Goal: Task Accomplishment & Management: Use online tool/utility

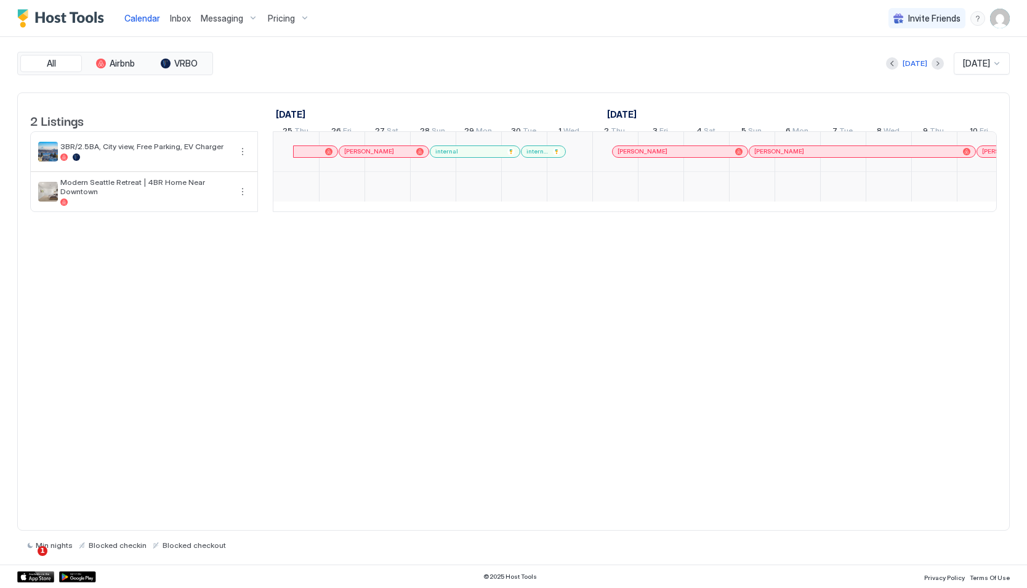
scroll to position [0, 684]
click at [144, 22] on span "Calendar" at bounding box center [142, 18] width 36 height 10
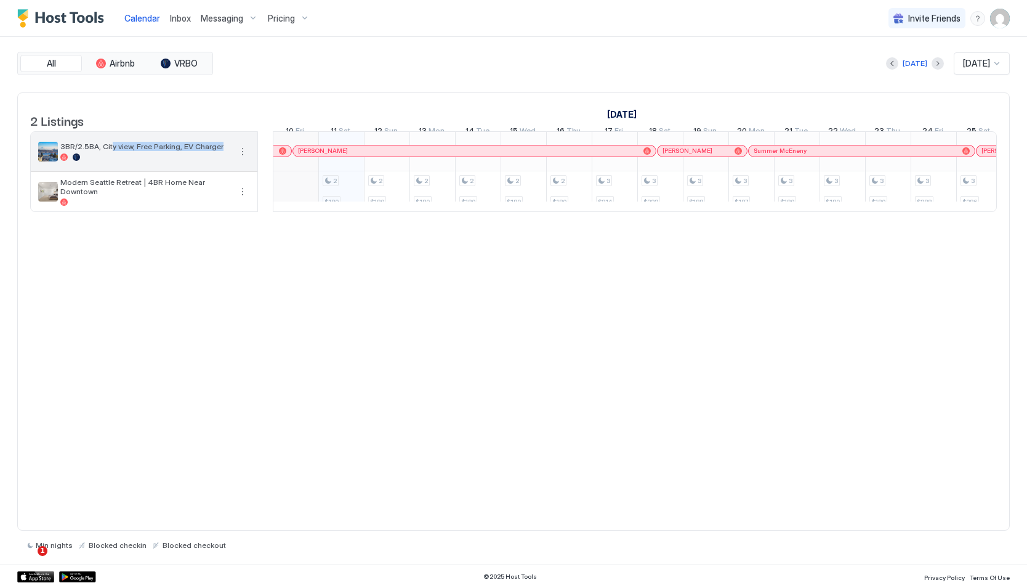
click at [110, 160] on div "3BR/2.5BA, City view, Free Parking, EV Charger" at bounding box center [145, 151] width 170 height 19
click at [236, 159] on button "More options" at bounding box center [242, 151] width 15 height 15
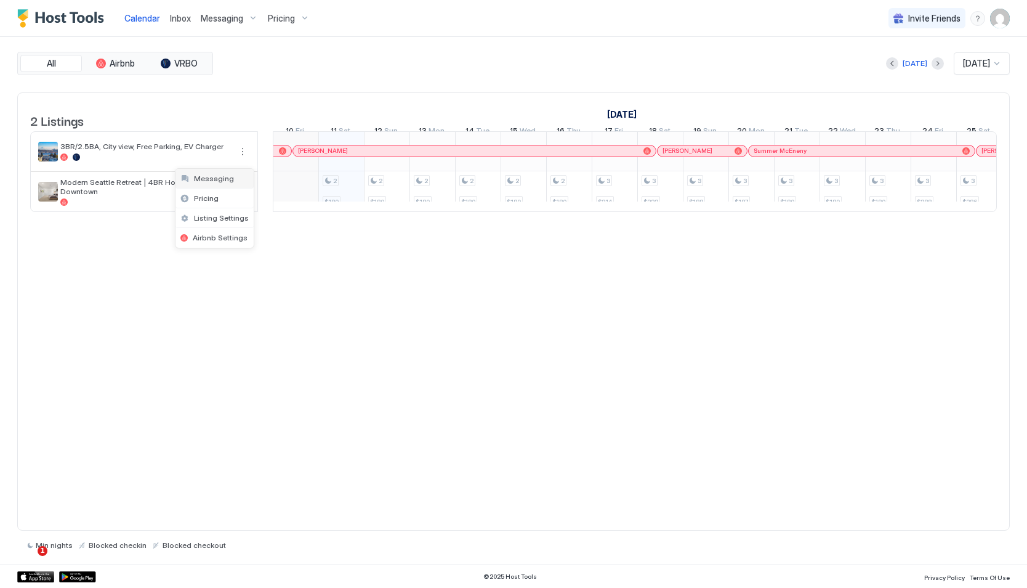
click at [224, 182] on span "Messaging" at bounding box center [214, 178] width 40 height 9
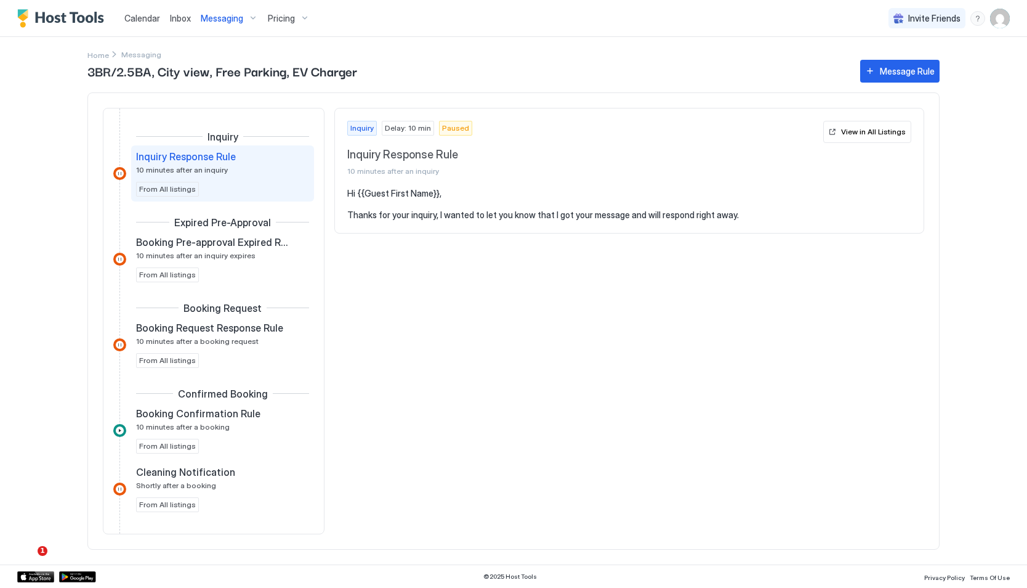
click at [141, 17] on span "Calendar" at bounding box center [142, 18] width 36 height 10
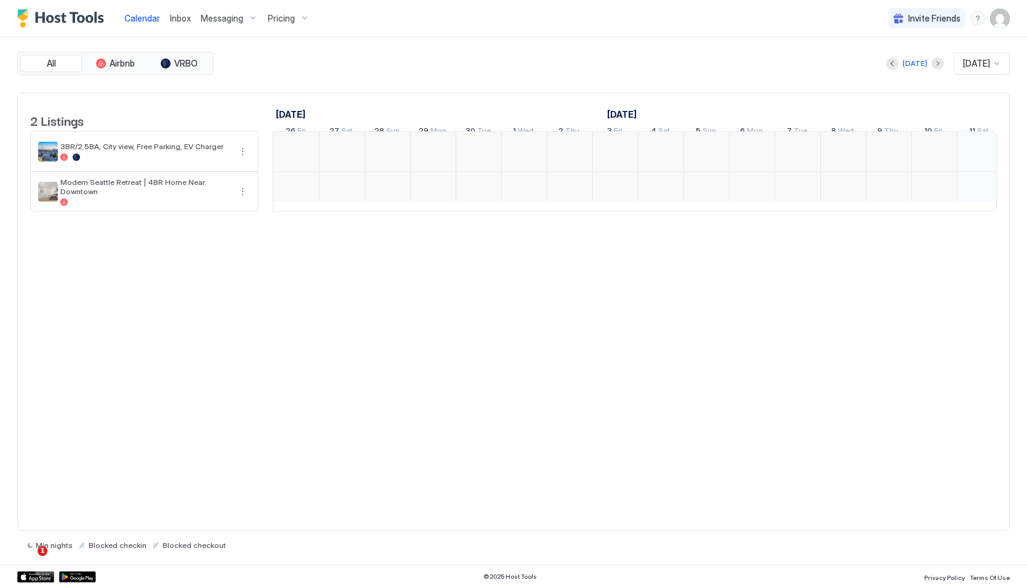
scroll to position [0, 684]
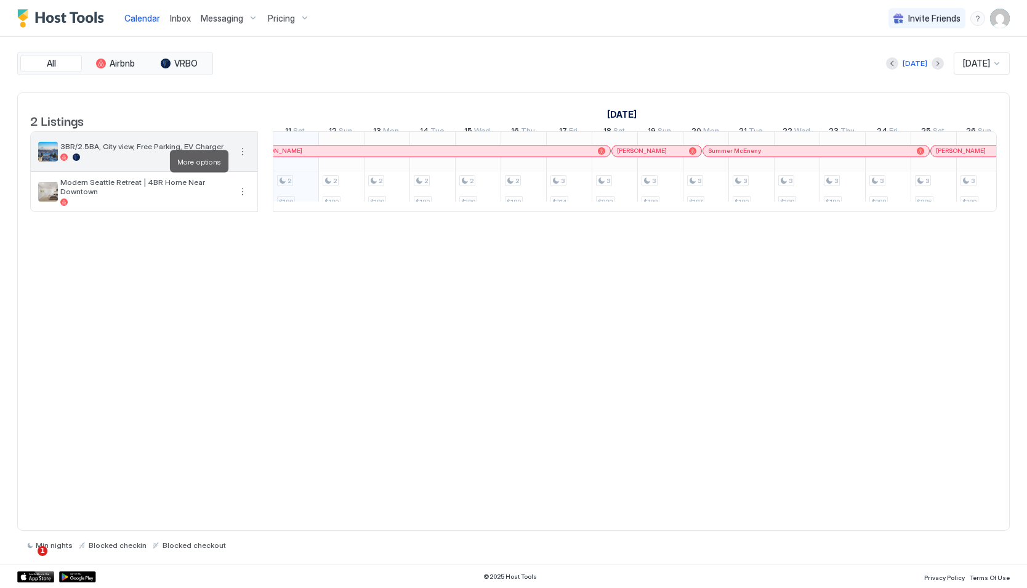
click at [241, 159] on button "More options" at bounding box center [242, 151] width 15 height 15
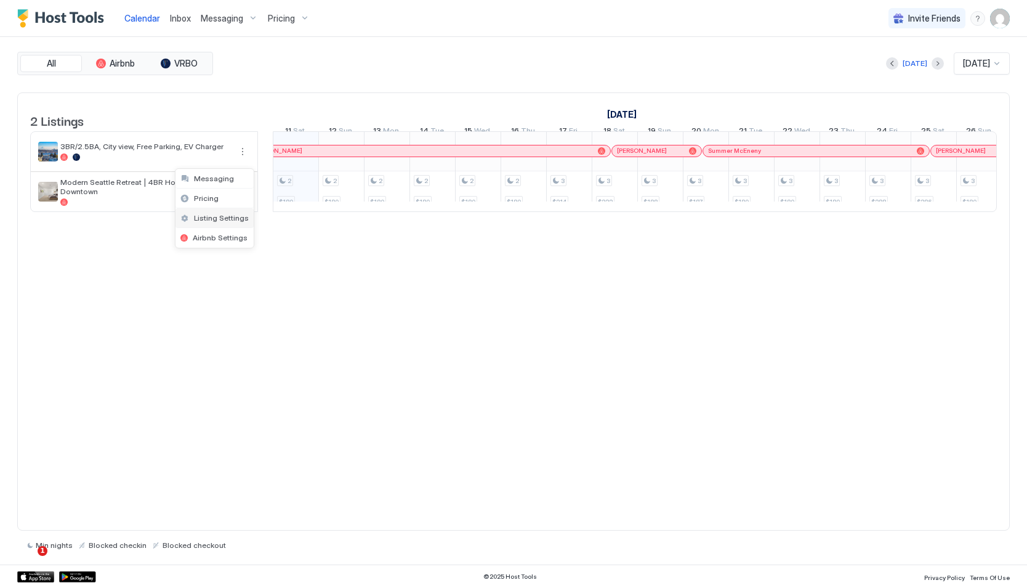
click at [229, 216] on span "Listing Settings" at bounding box center [221, 217] width 55 height 9
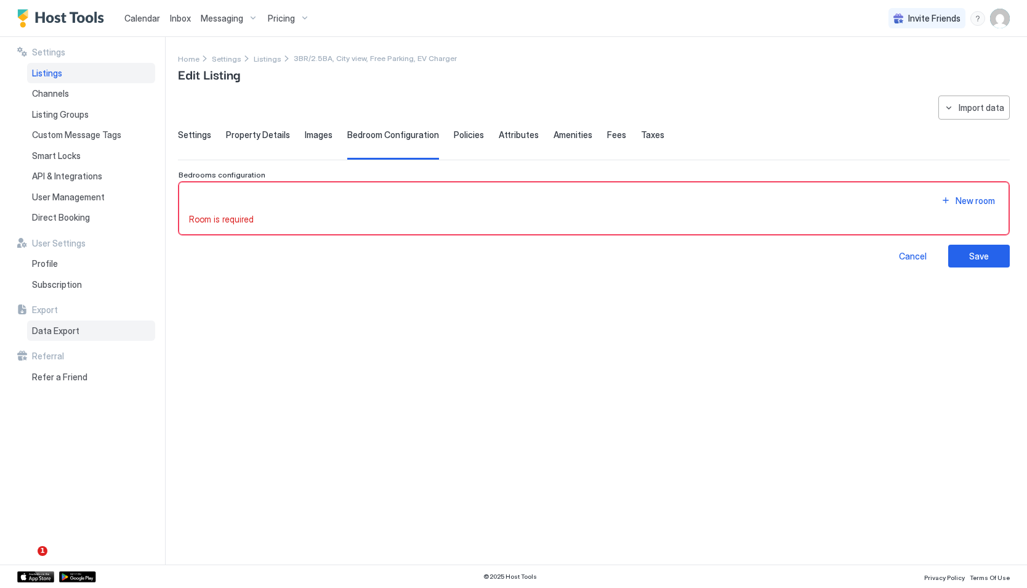
click at [66, 332] on span "Data Export" at bounding box center [55, 330] width 47 height 11
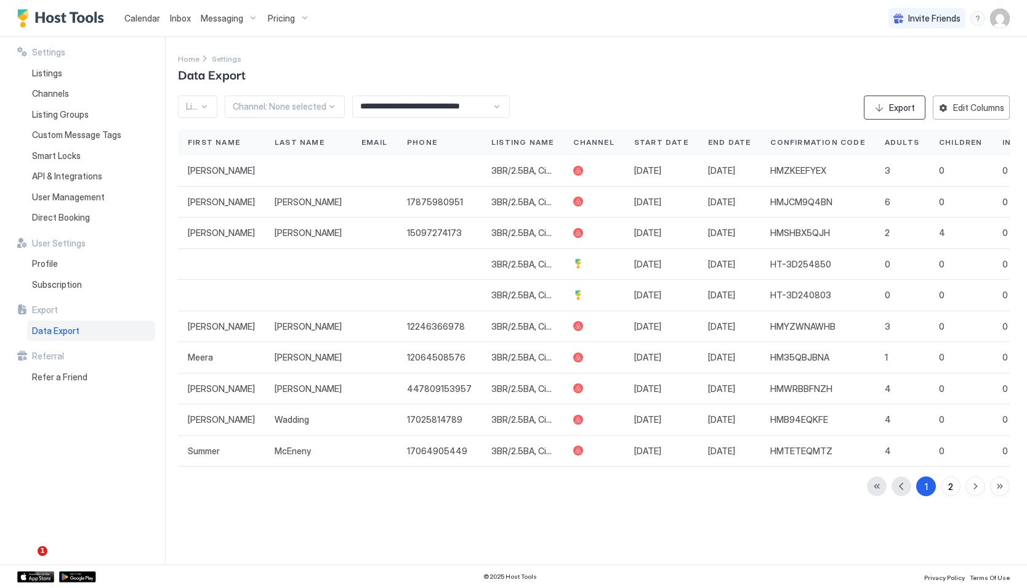
click at [877, 106] on button "Export" at bounding box center [895, 107] width 62 height 24
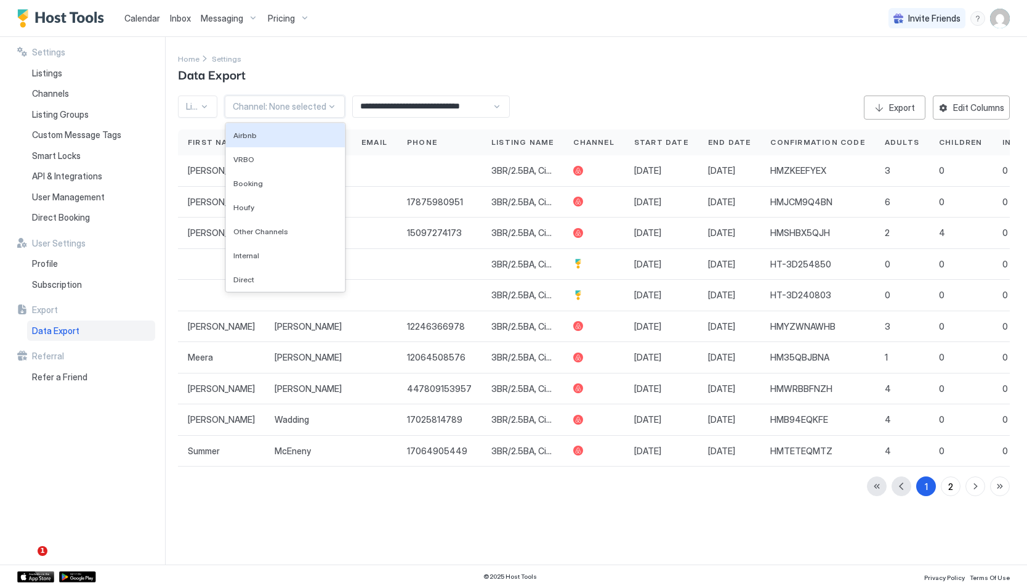
click at [304, 103] on div at bounding box center [280, 106] width 94 height 11
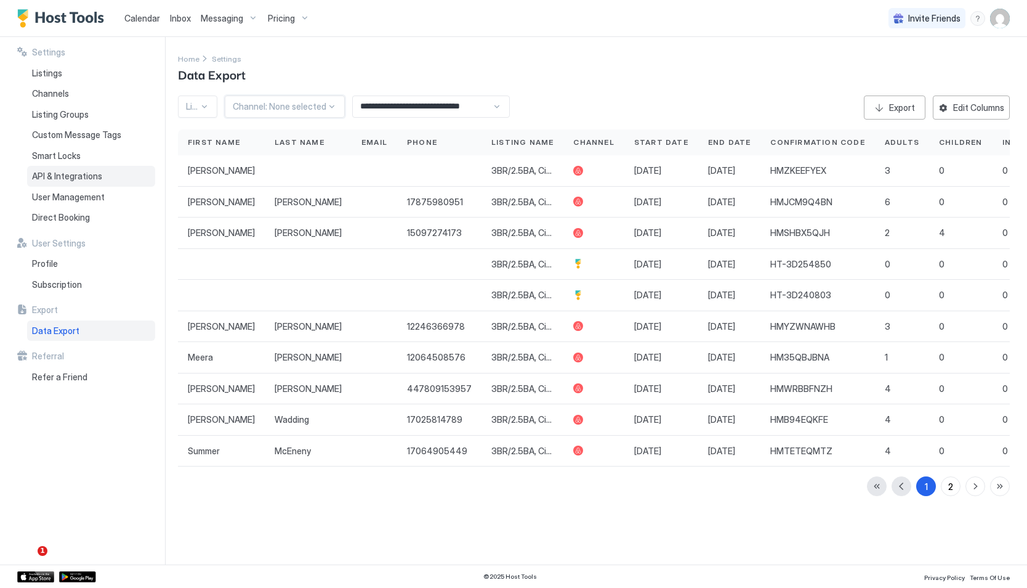
click at [67, 180] on span "API & Integrations" at bounding box center [67, 176] width 70 height 11
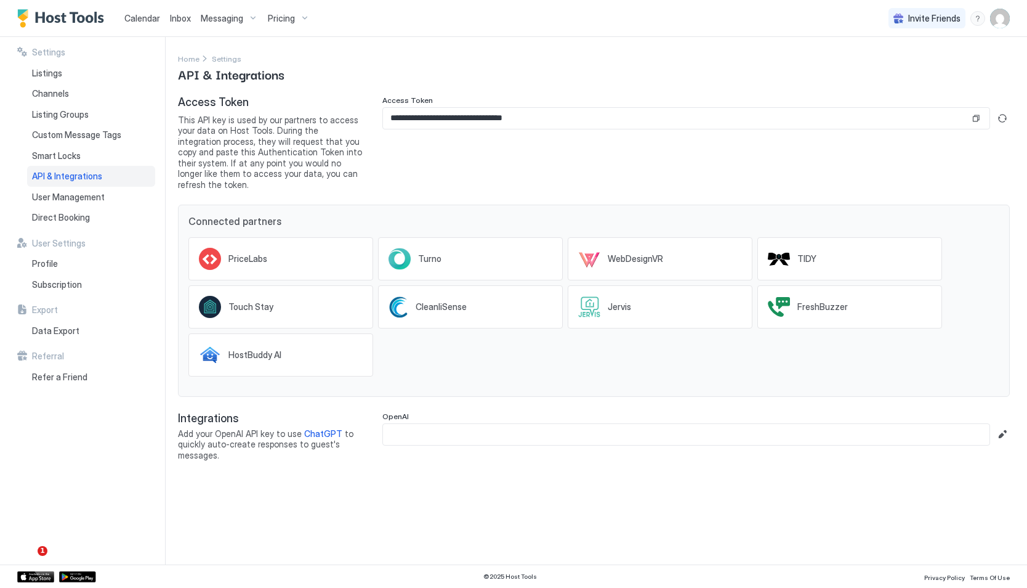
click at [68, 20] on img "Host Tools Logo" at bounding box center [63, 18] width 92 height 18
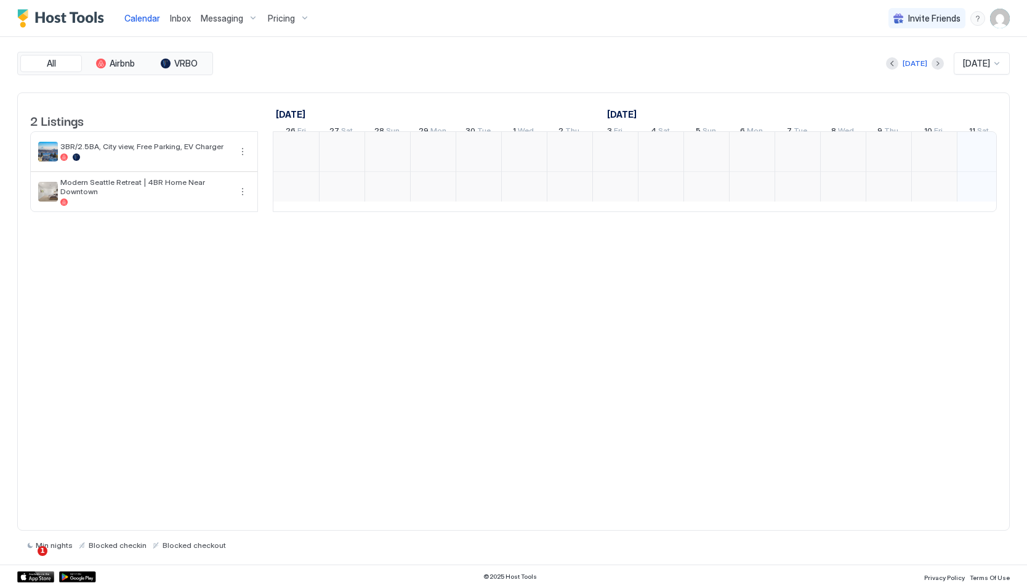
scroll to position [0, 684]
